Goal: Information Seeking & Learning: Learn about a topic

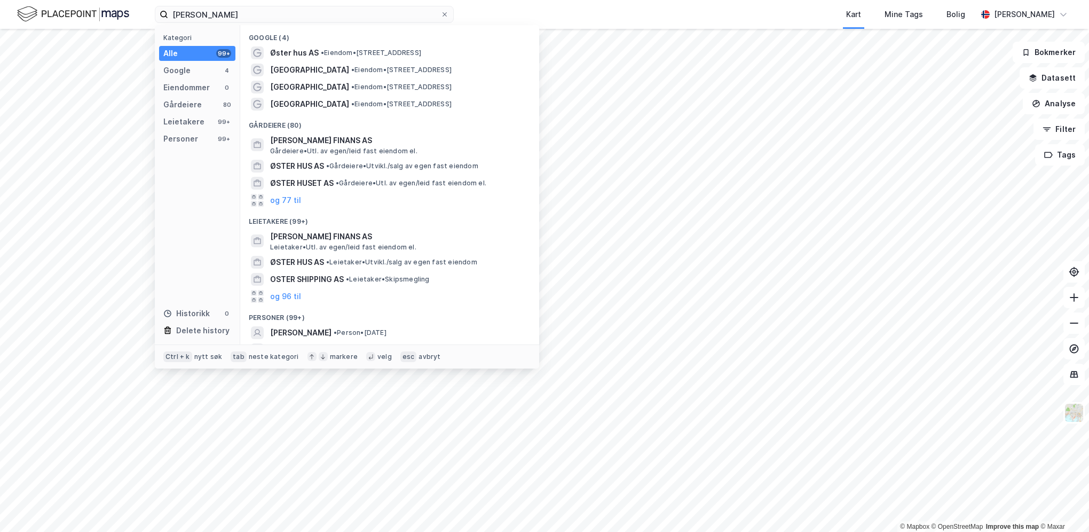
type input "[PERSON_NAME]"
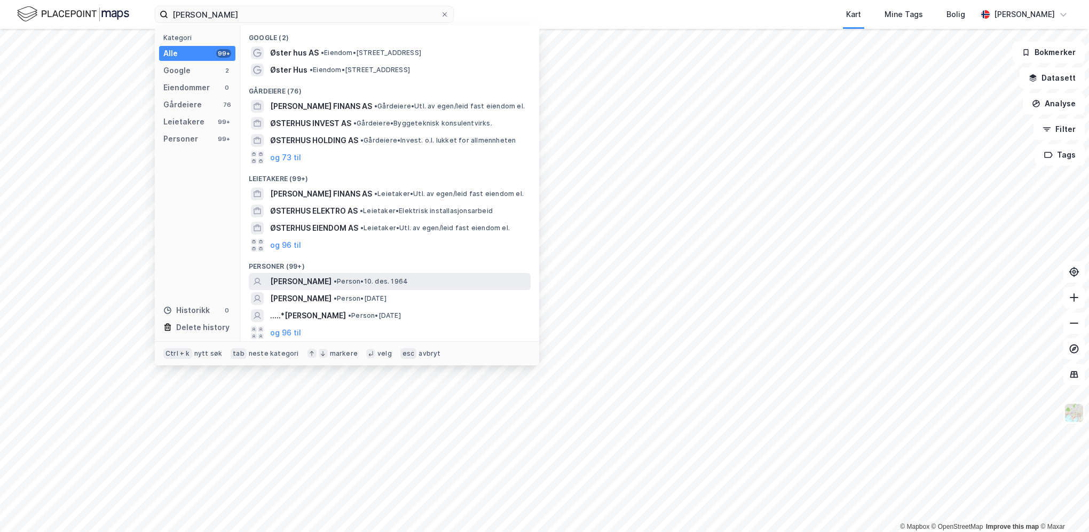
click at [306, 284] on span "[PERSON_NAME]" at bounding box center [300, 281] width 61 height 13
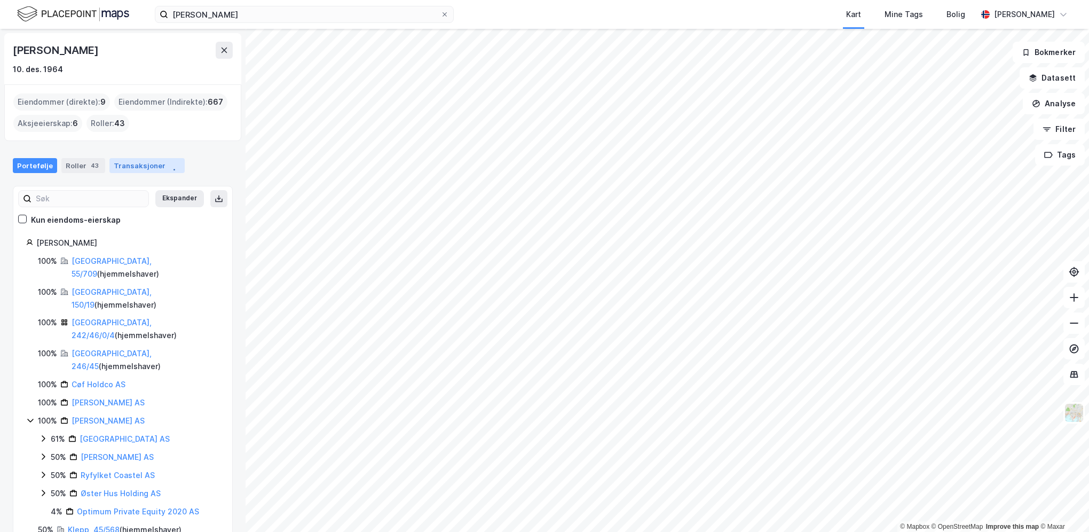
click at [127, 169] on div "Transaksjoner" at bounding box center [146, 165] width 75 height 15
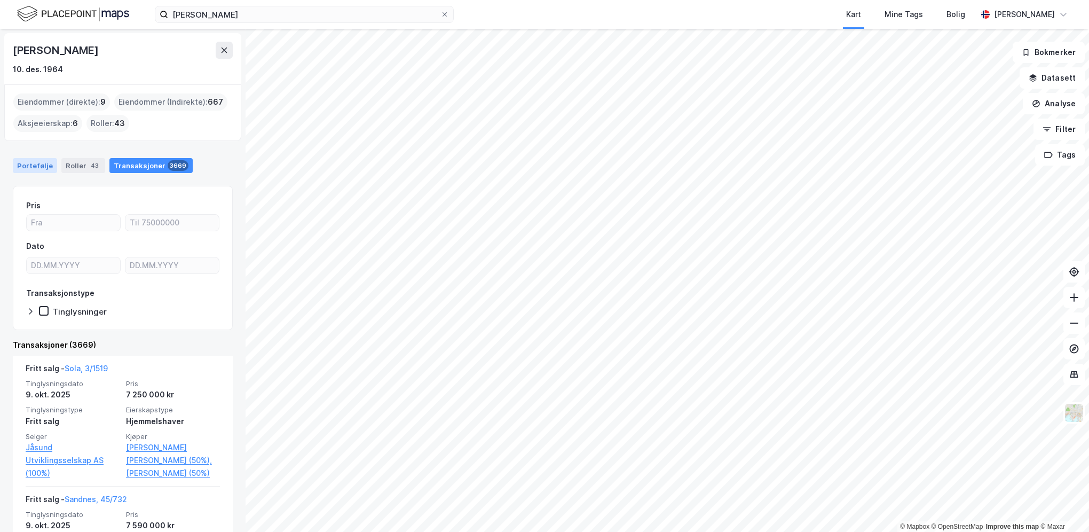
click at [41, 164] on div "Portefølje" at bounding box center [35, 165] width 44 height 15
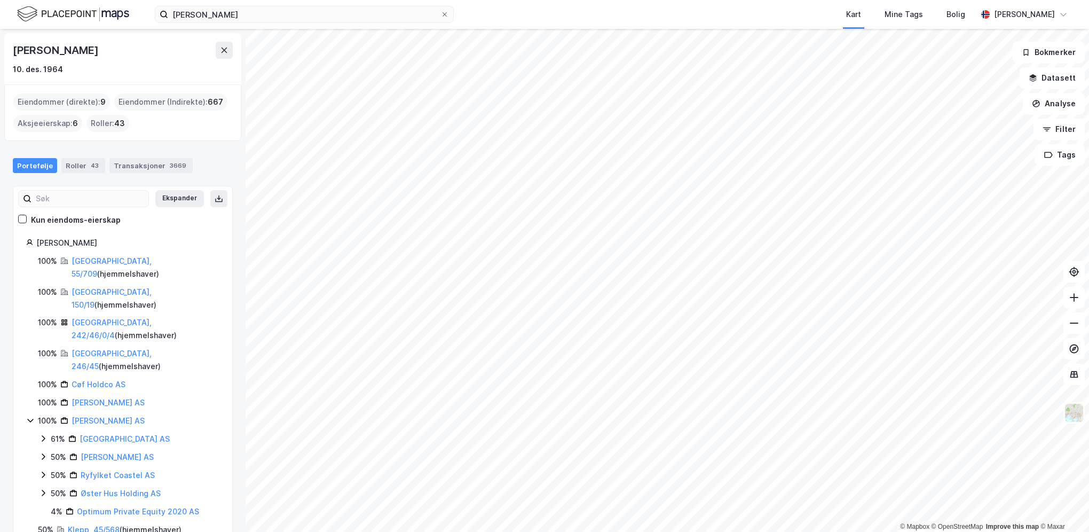
click at [46, 105] on div "Eiendommer (direkte) : 9" at bounding box center [61, 101] width 97 height 17
click at [52, 101] on div "Eiendommer (direkte) : 9" at bounding box center [61, 101] width 97 height 17
click at [104, 261] on link "[GEOGRAPHIC_DATA], 55/709" at bounding box center [112, 267] width 80 height 22
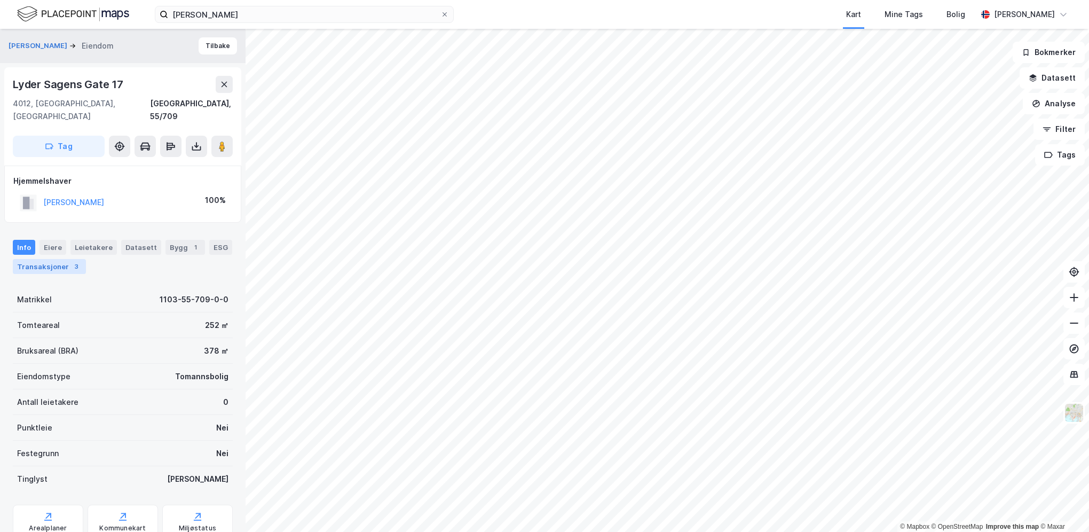
click at [53, 259] on div "Transaksjoner 3" at bounding box center [49, 266] width 73 height 15
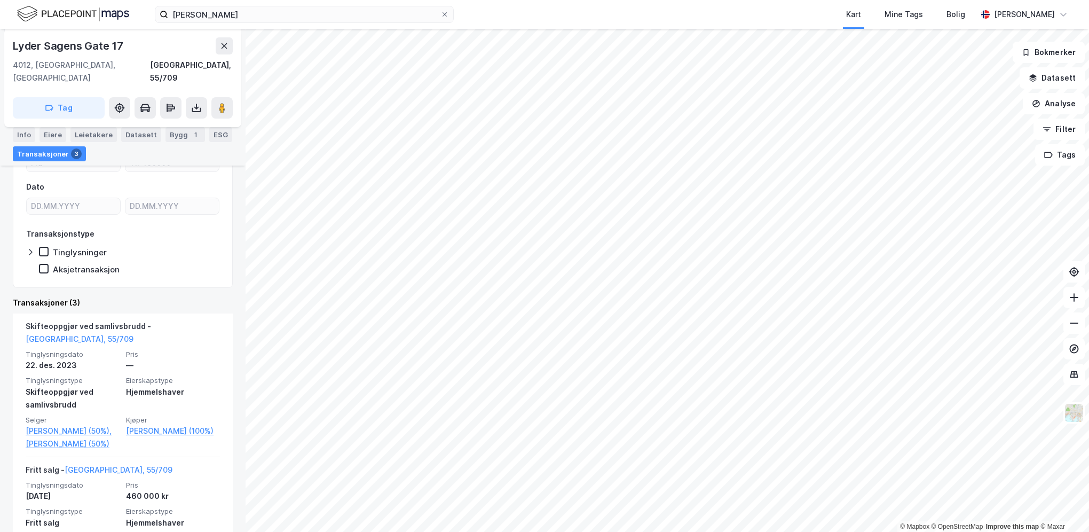
scroll to position [214, 0]
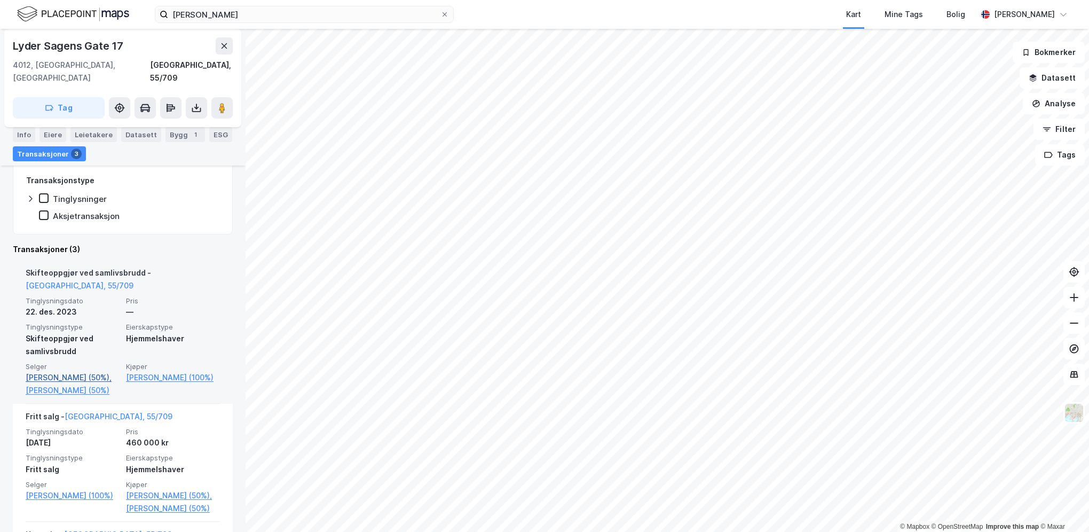
click at [79, 371] on link "[PERSON_NAME] (50%)," at bounding box center [73, 377] width 94 height 13
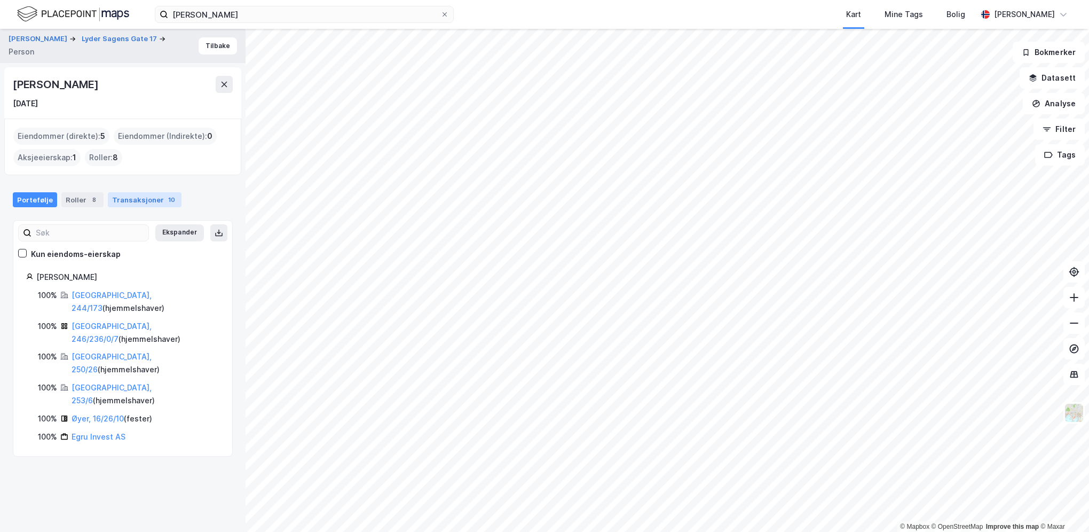
click at [137, 199] on div "Transaksjoner 10" at bounding box center [145, 199] width 74 height 15
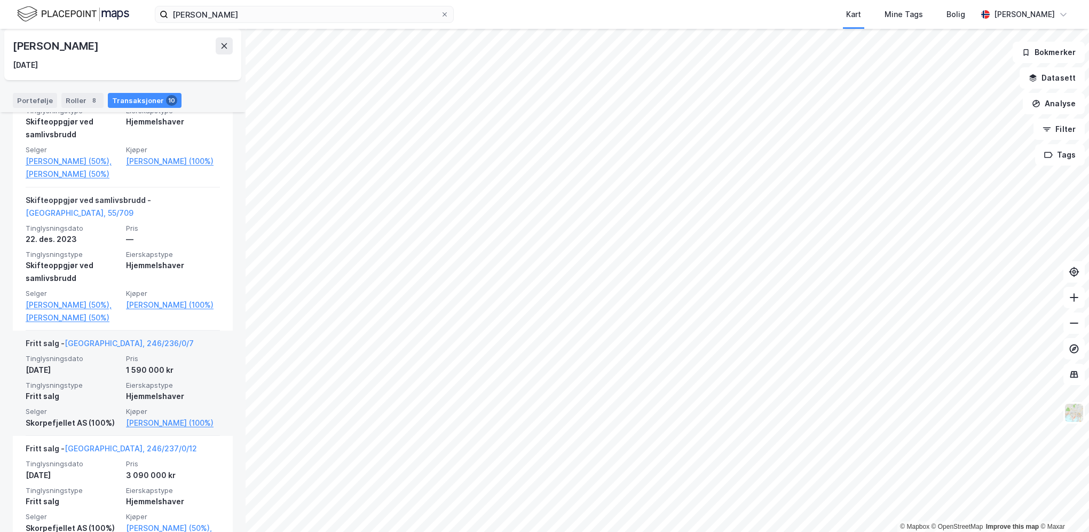
scroll to position [854, 0]
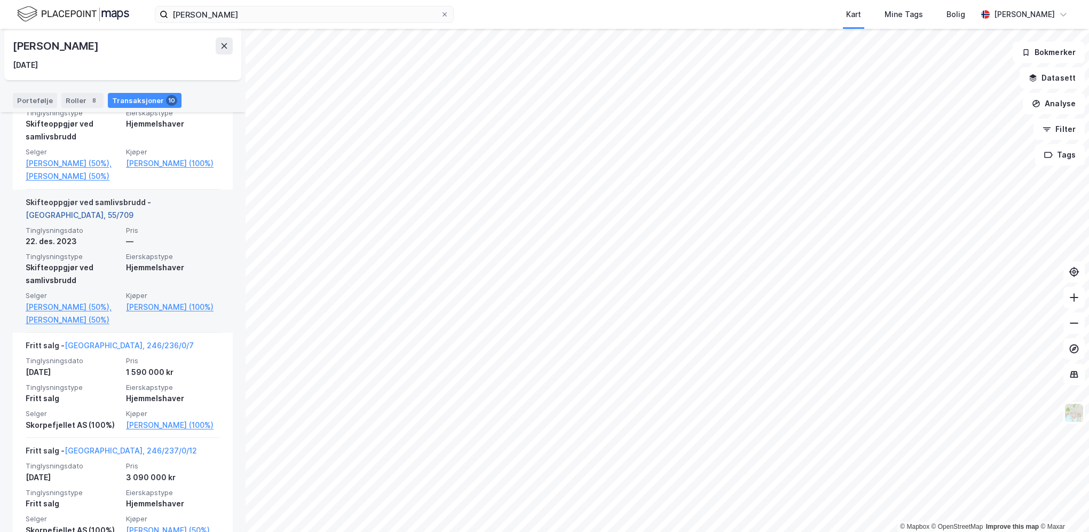
click at [133, 210] on link "[GEOGRAPHIC_DATA], 55/709" at bounding box center [80, 214] width 108 height 9
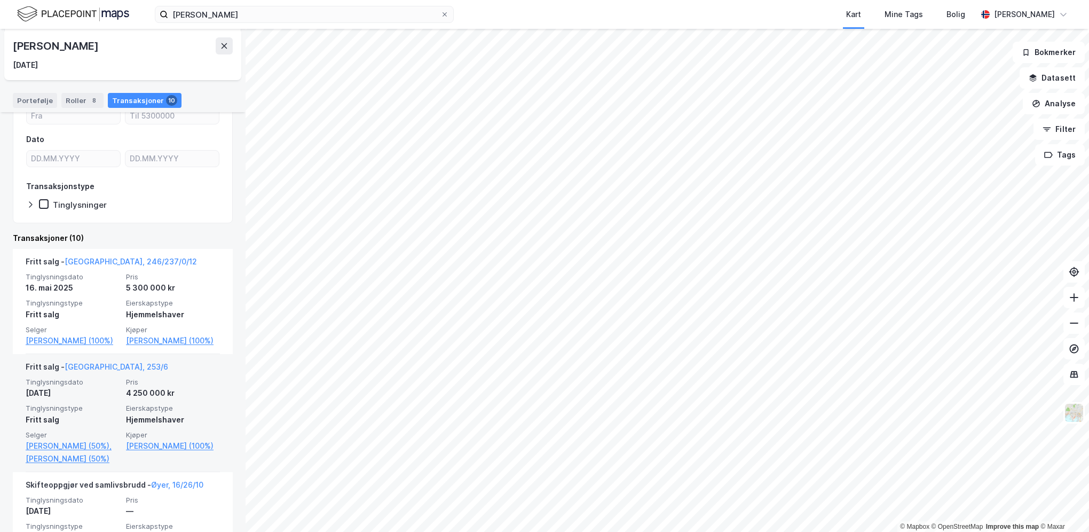
scroll to position [267, 0]
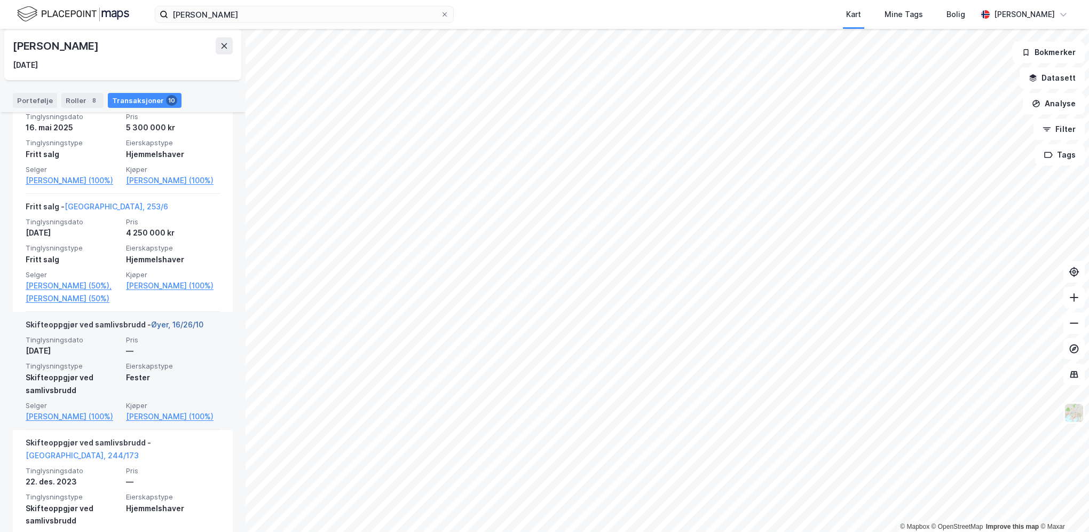
click at [179, 329] on link "Øyer, 16/26/10" at bounding box center [177, 324] width 52 height 9
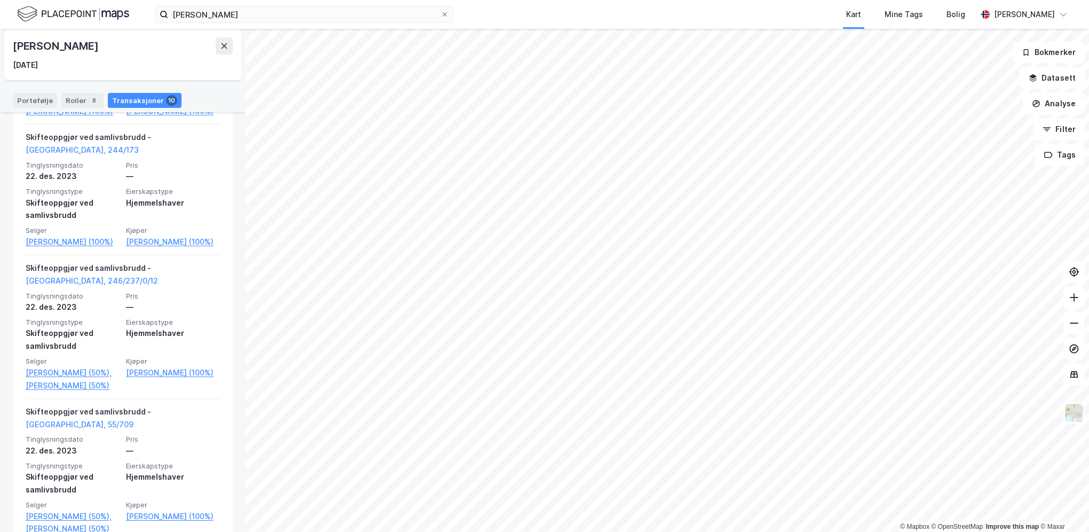
scroll to position [587, 0]
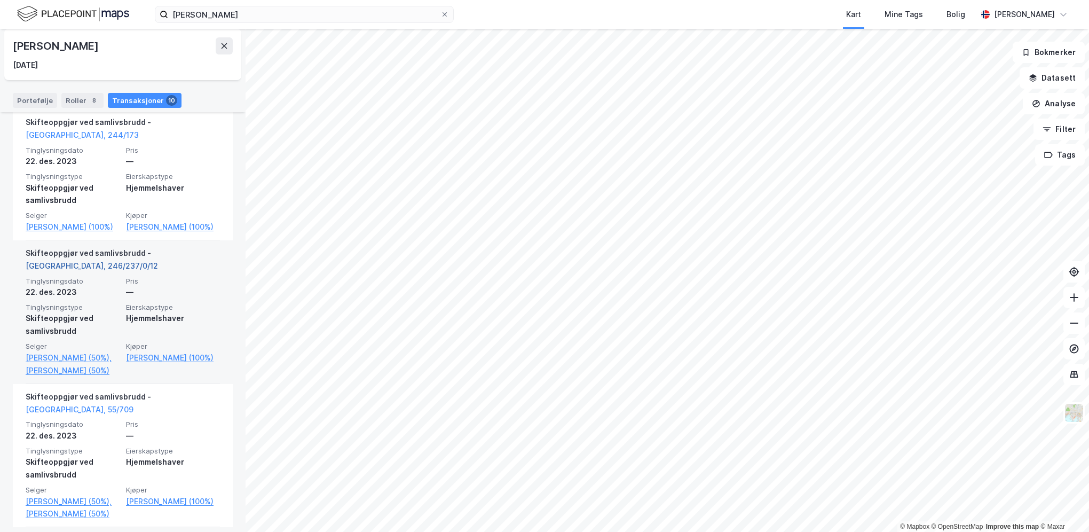
click at [158, 270] on link "[GEOGRAPHIC_DATA], 246/237/0/12" at bounding box center [92, 265] width 132 height 9
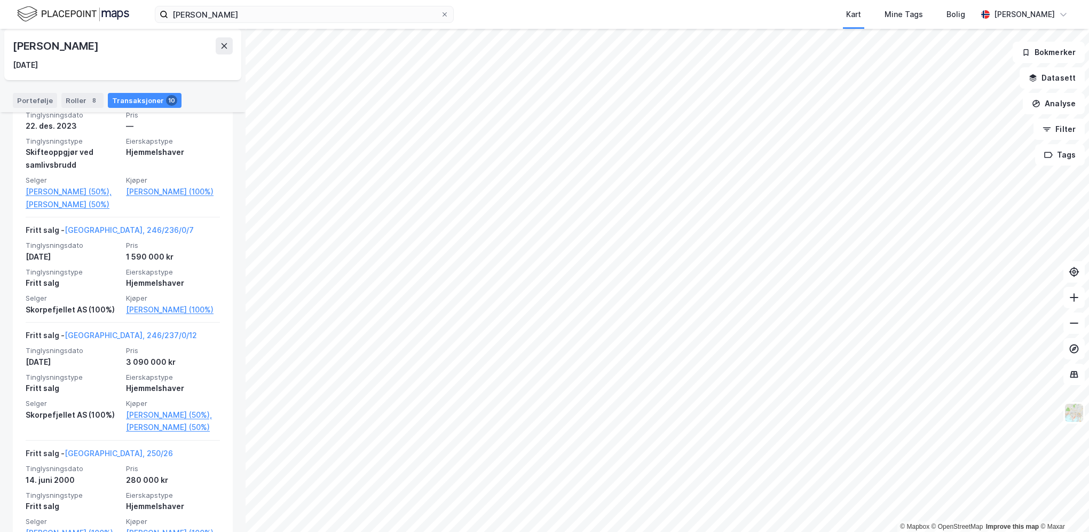
scroll to position [825, 0]
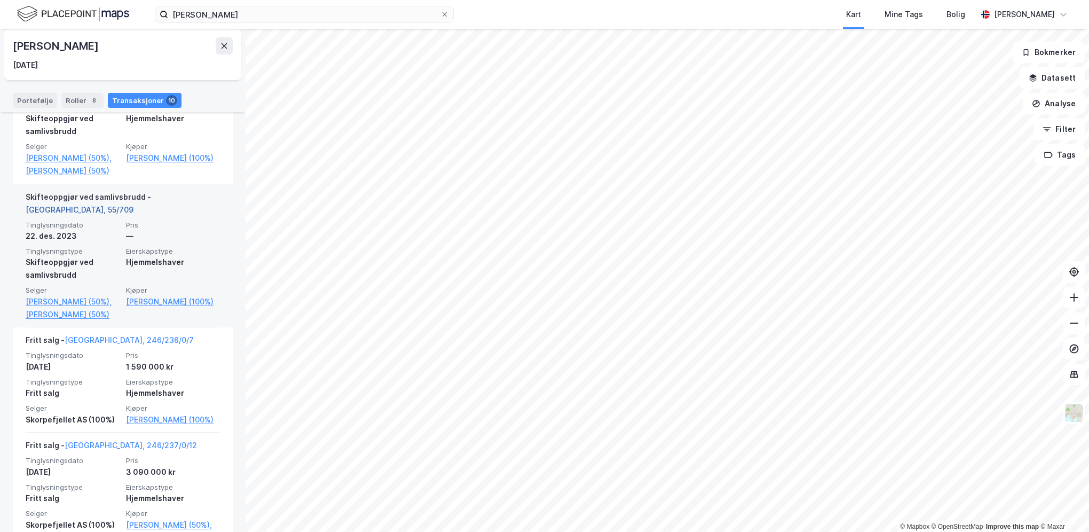
click at [133, 205] on link "[GEOGRAPHIC_DATA], 55/709" at bounding box center [80, 209] width 108 height 9
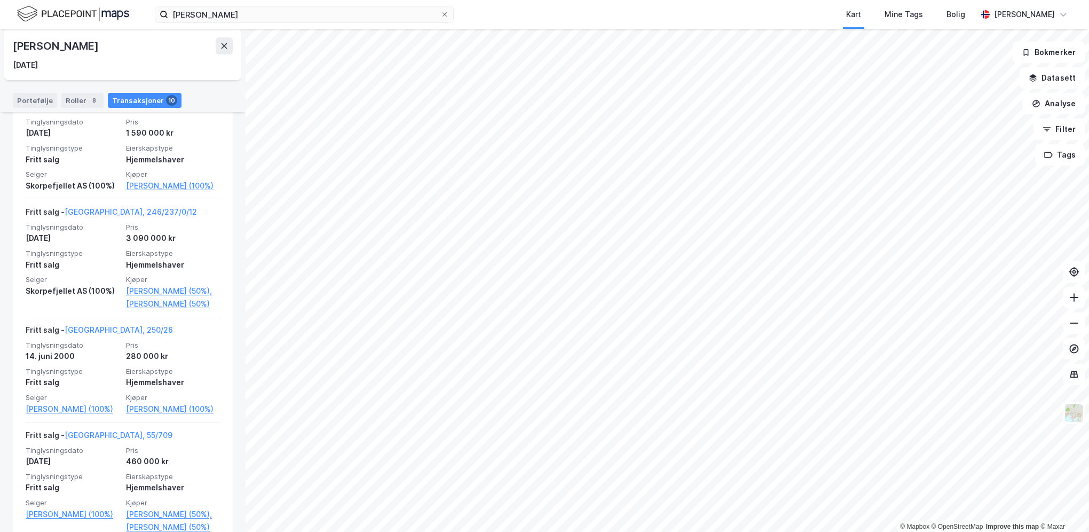
scroll to position [1092, 0]
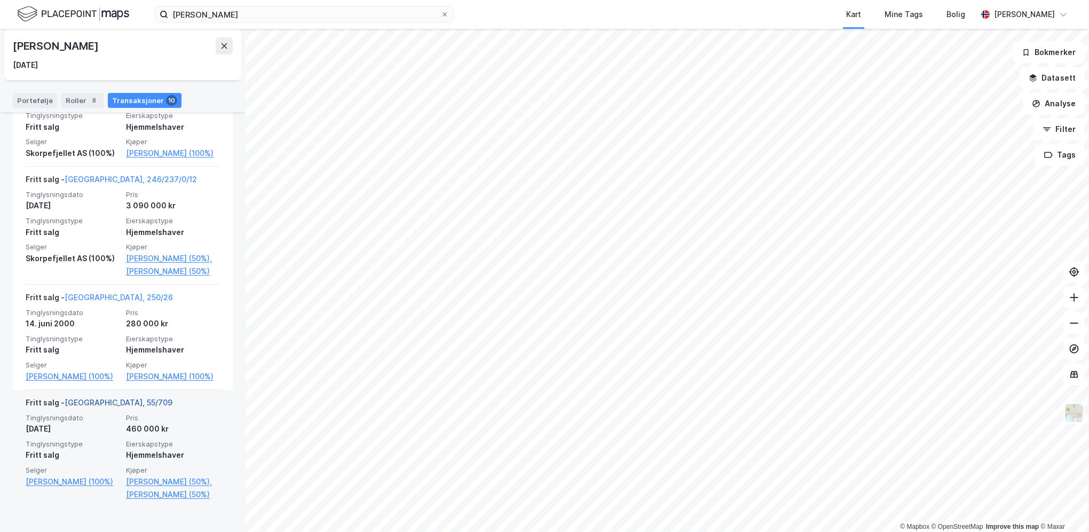
click at [116, 407] on link "[GEOGRAPHIC_DATA], 55/709" at bounding box center [119, 402] width 108 height 9
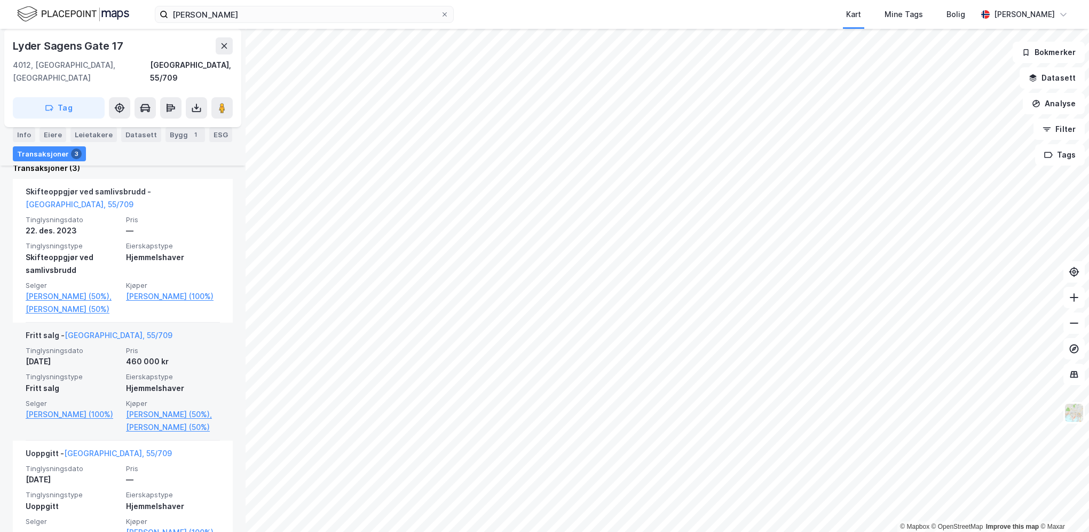
scroll to position [308, 0]
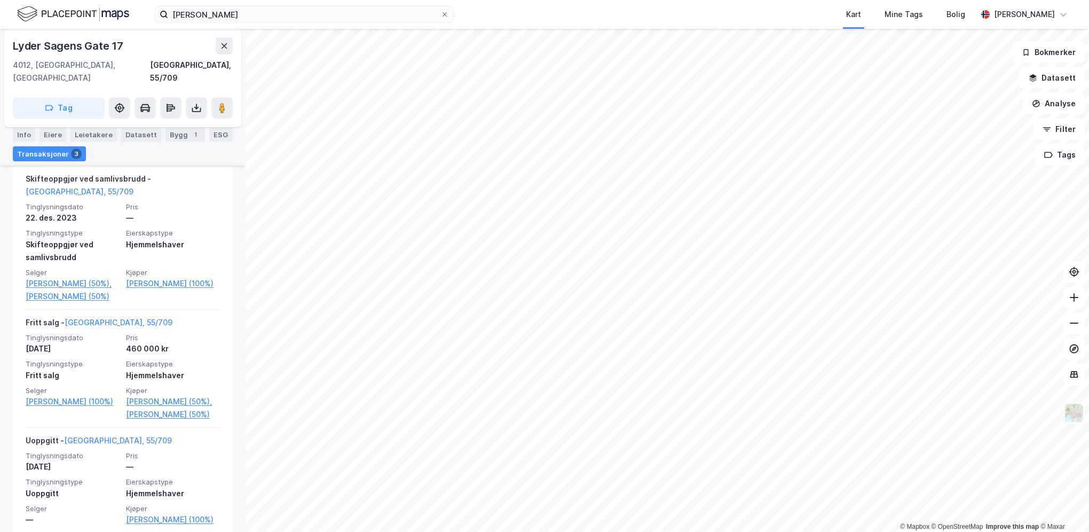
click at [36, 15] on img at bounding box center [73, 14] width 112 height 19
